Goal: Navigation & Orientation: Find specific page/section

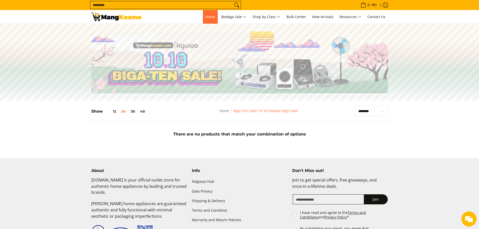
click at [206, 19] on span "Home" at bounding box center [211, 16] width 10 height 5
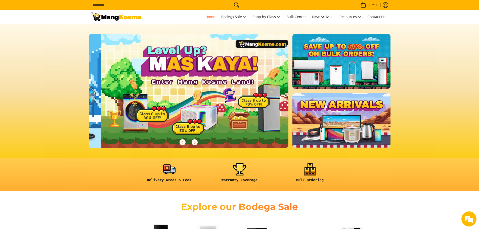
scroll to position [0, 200]
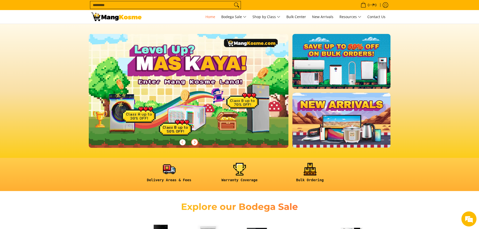
click at [196, 142] on icon "Next" at bounding box center [195, 142] width 4 height 4
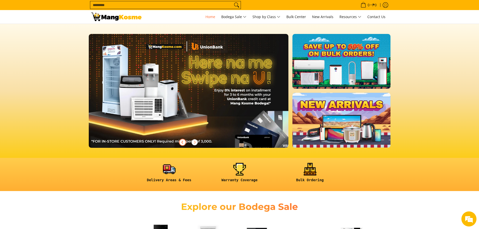
click at [184, 141] on icon "Previous" at bounding box center [183, 142] width 4 height 4
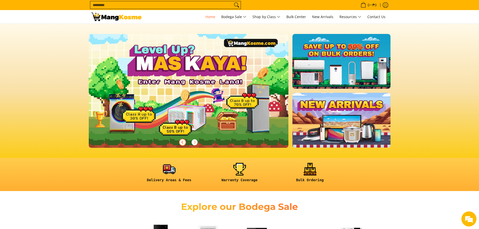
click at [193, 113] on link at bounding box center [197, 95] width 216 height 122
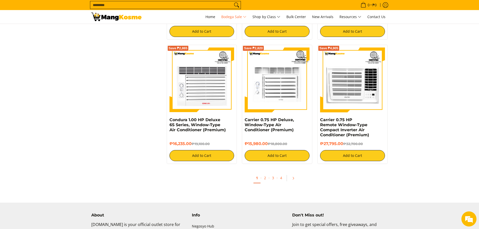
scroll to position [1057, 0]
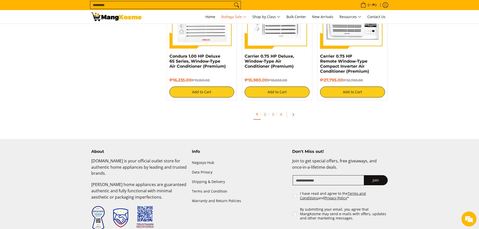
click at [294, 114] on icon "Pagination" at bounding box center [294, 115] width 4 height 4
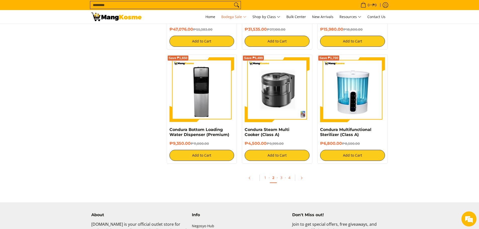
scroll to position [1057, 0]
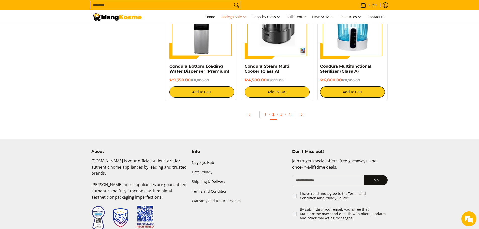
click at [303, 113] on icon "Pagination" at bounding box center [302, 115] width 4 height 4
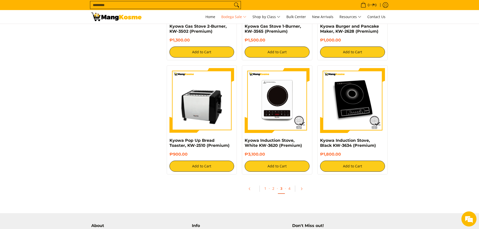
scroll to position [981, 0]
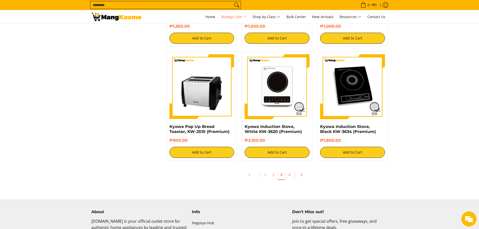
click at [301, 174] on icon "Pagination" at bounding box center [302, 175] width 4 height 4
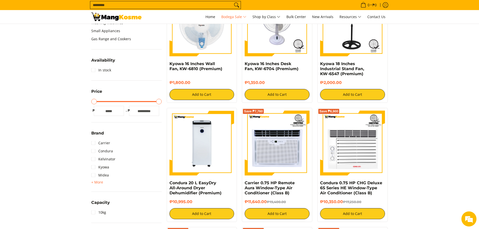
scroll to position [126, 0]
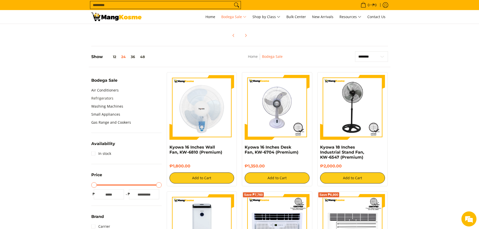
click at [103, 100] on link "Refrigerators" at bounding box center [102, 98] width 22 height 8
